Goal: Task Accomplishment & Management: Manage account settings

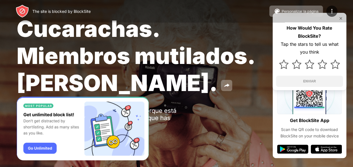
scroll to position [15, 0]
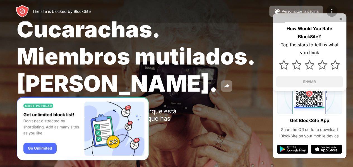
click at [329, 11] on img at bounding box center [332, 11] width 7 height 7
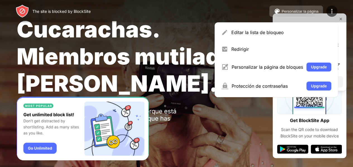
click at [303, 11] on div "Personalizar la página" at bounding box center [300, 11] width 37 height 4
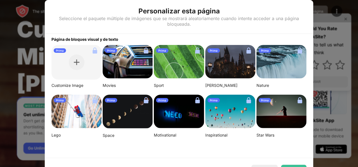
click at [357, 46] on div at bounding box center [179, 83] width 358 height 167
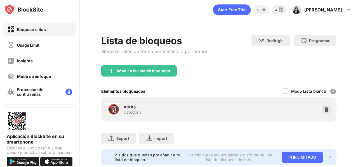
scroll to position [18, 0]
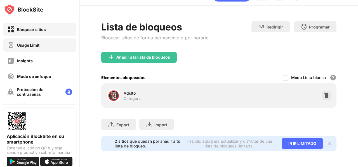
click at [45, 49] on div "Usage Limit" at bounding box center [39, 44] width 73 height 13
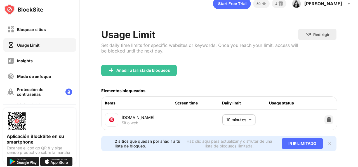
scroll to position [28, 0]
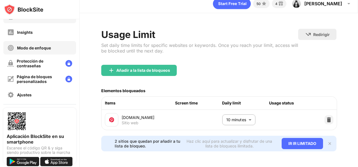
click at [56, 46] on div "Modo de enfoque" at bounding box center [39, 47] width 73 height 13
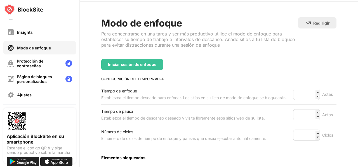
scroll to position [112, 0]
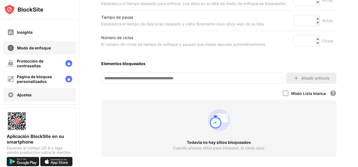
click at [31, 99] on div "Ajustes" at bounding box center [39, 94] width 73 height 13
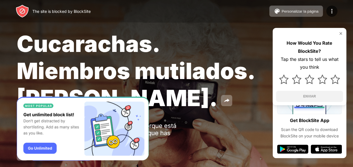
click at [230, 73] on span "Cucarachas. Miembros mutilados. [PERSON_NAME]." at bounding box center [136, 70] width 238 height 81
